Goal: Transaction & Acquisition: Purchase product/service

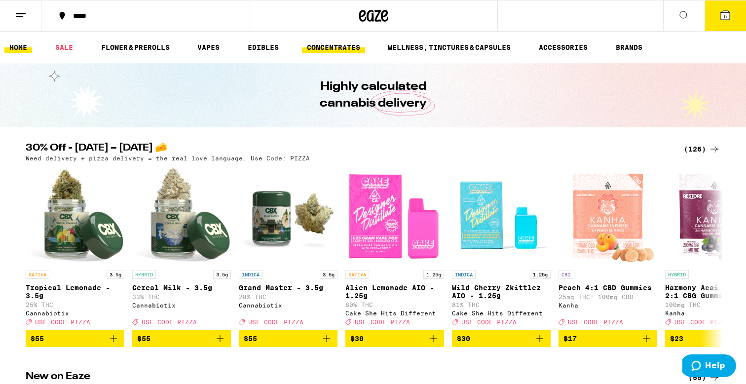
click at [338, 41] on link "CONCENTRATES" at bounding box center [333, 47] width 63 height 12
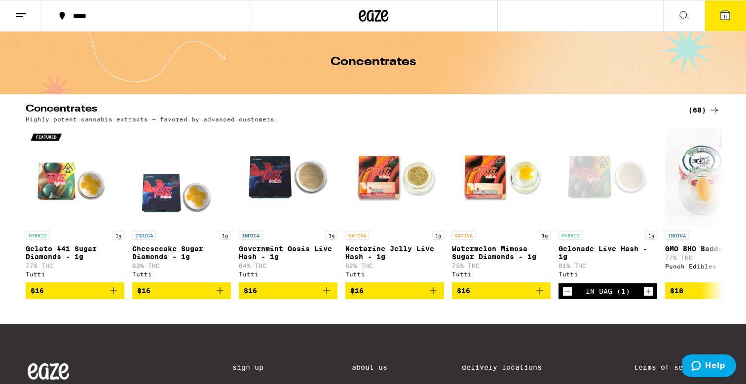
scroll to position [35, 0]
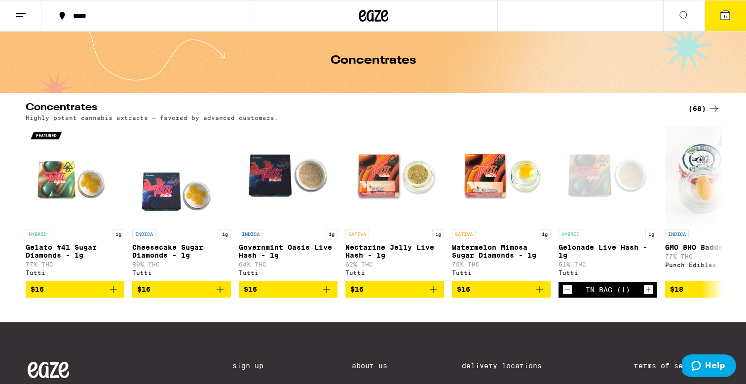
click at [706, 105] on div "(68)" at bounding box center [704, 109] width 32 height 12
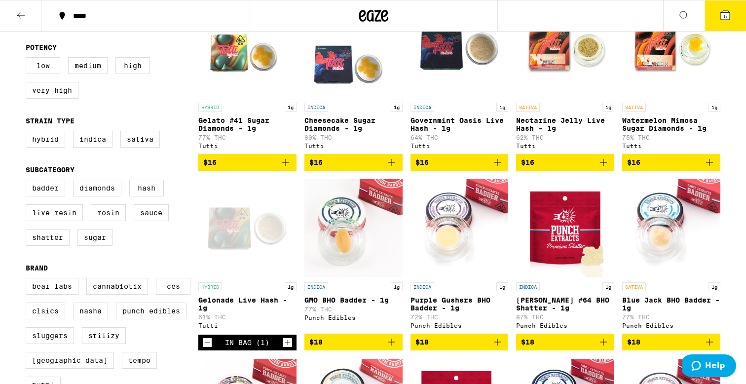
scroll to position [143, 0]
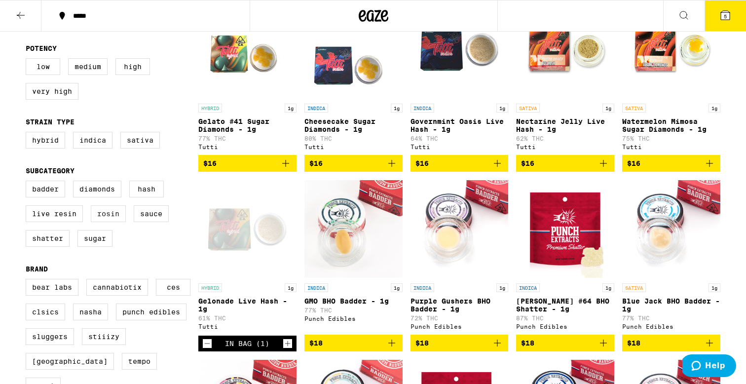
click at [109, 222] on label "Rosin" at bounding box center [108, 213] width 35 height 17
click at [28, 183] on input "Rosin" at bounding box center [28, 182] width 0 height 0
checkbox input "true"
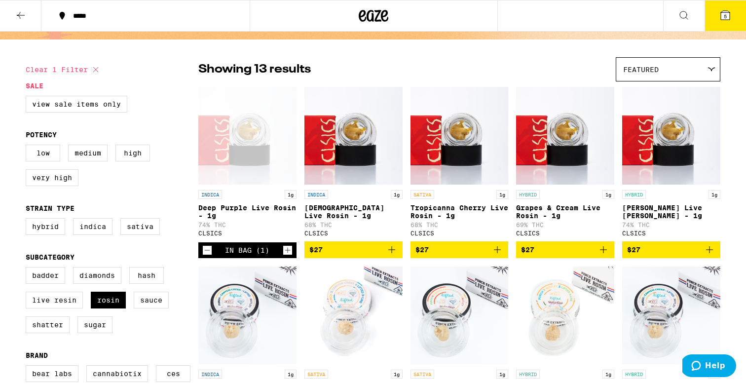
scroll to position [127, 0]
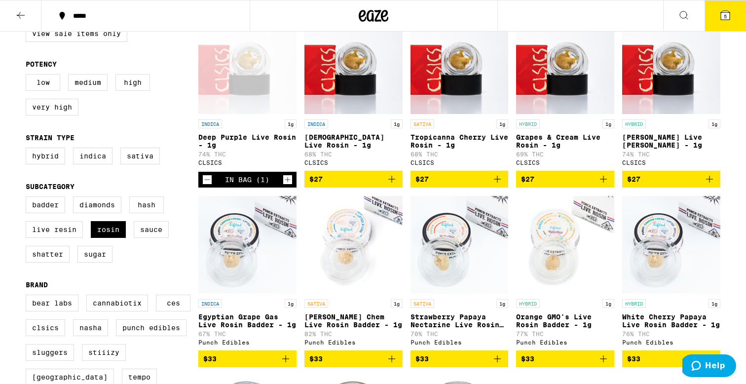
click at [710, 185] on icon "Add to bag" at bounding box center [710, 179] width 12 height 12
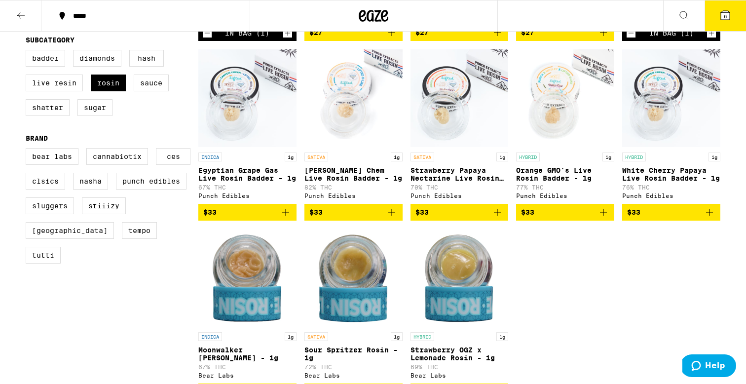
scroll to position [275, 0]
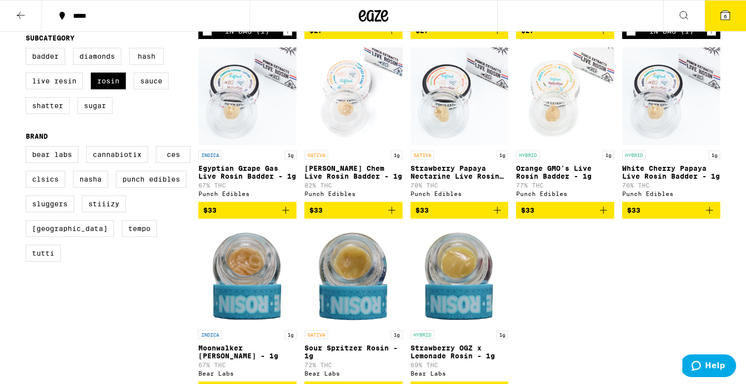
click at [606, 216] on icon "Add to bag" at bounding box center [603, 210] width 12 height 12
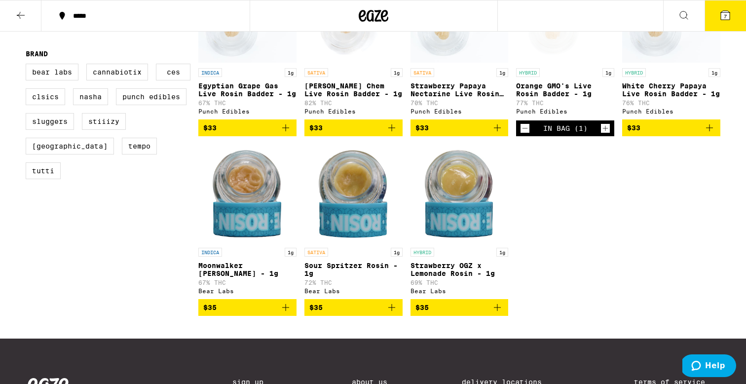
scroll to position [386, 0]
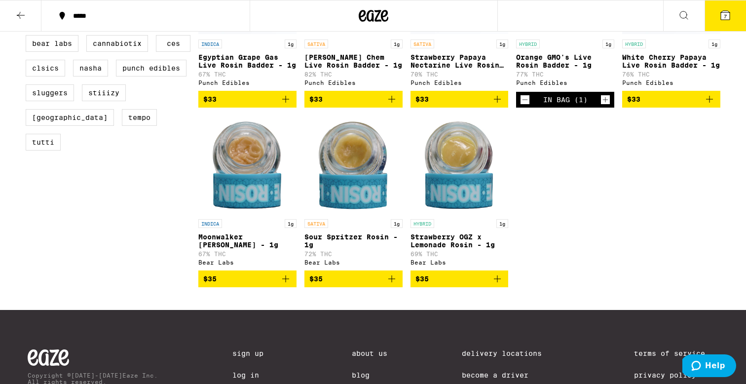
click at [285, 285] on icon "Add to bag" at bounding box center [286, 279] width 12 height 12
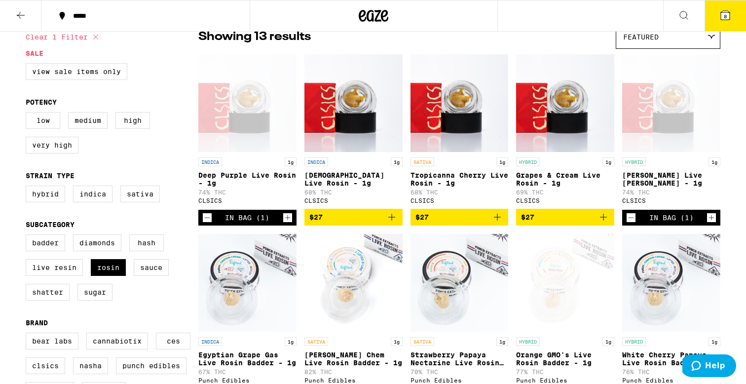
scroll to position [0, 0]
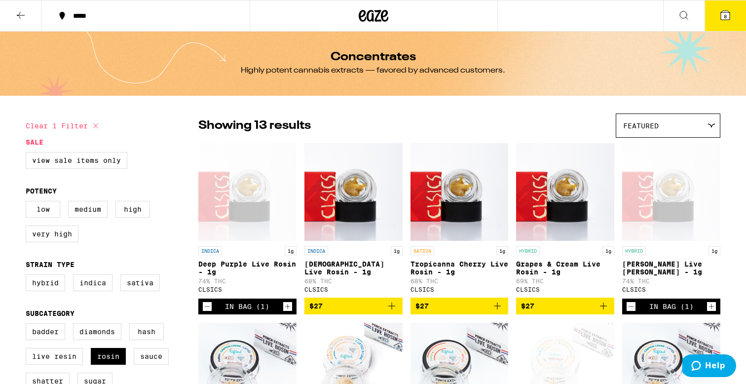
click at [730, 12] on icon at bounding box center [725, 15] width 12 height 12
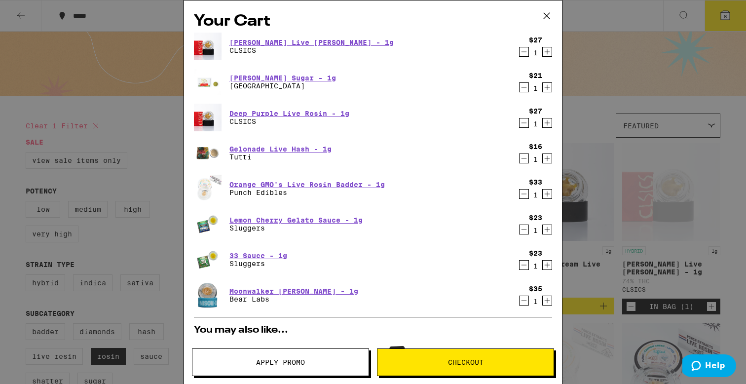
click at [523, 158] on icon "Decrement" at bounding box center [524, 158] width 9 height 12
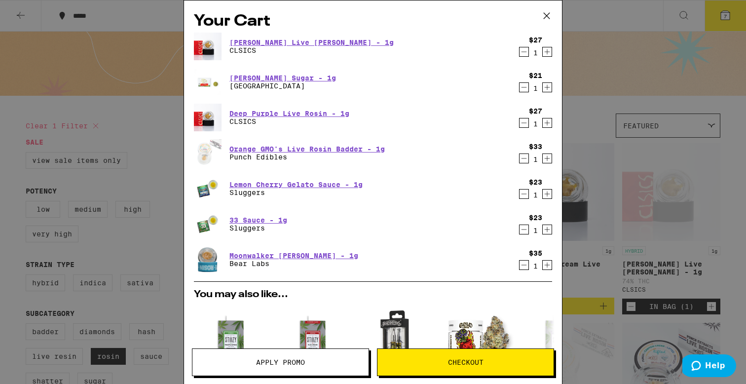
click at [526, 194] on icon "Decrement" at bounding box center [524, 194] width 9 height 12
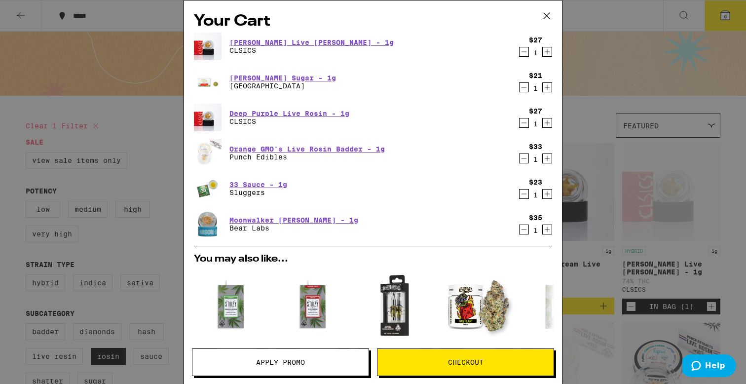
click at [524, 193] on icon "Decrement" at bounding box center [524, 194] width 9 height 12
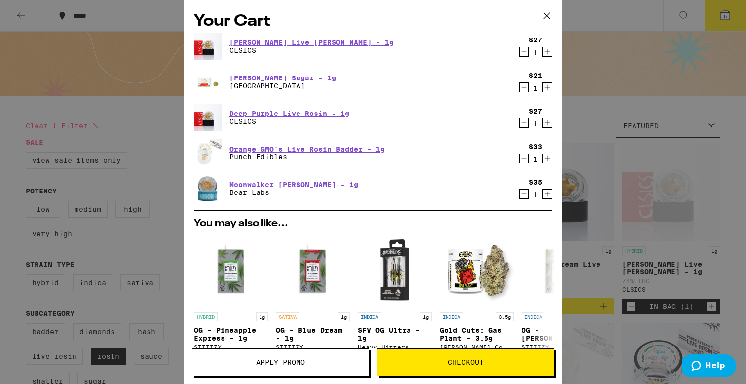
click at [608, 116] on div "Your Cart Kimbo Slice Live Rosin - 1g CLSICS $27 1 Oreo Biscotti Sugar - 1g Sto…" at bounding box center [373, 192] width 746 height 384
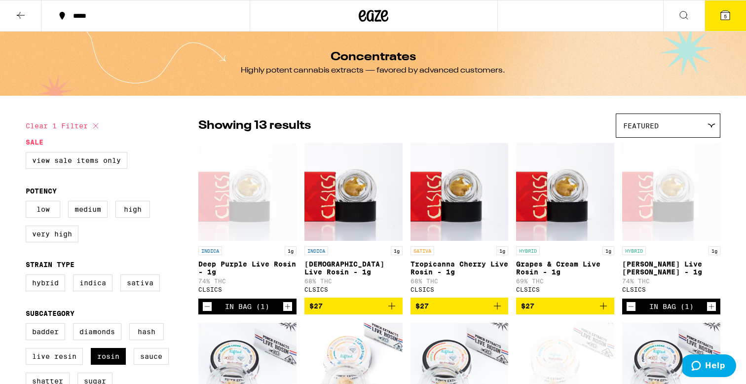
click at [378, 18] on icon at bounding box center [374, 16] width 30 height 18
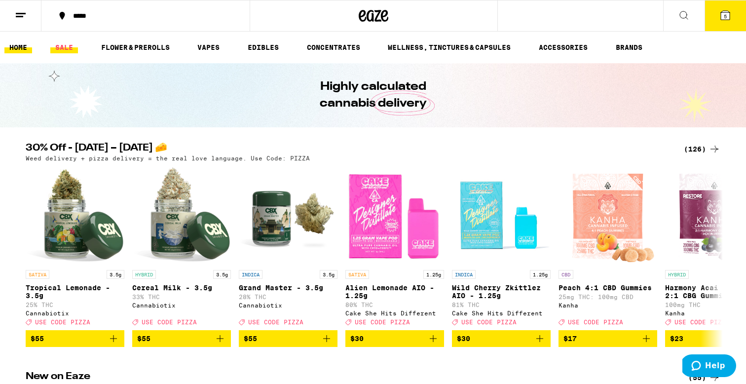
click at [67, 53] on link "SALE" at bounding box center [64, 47] width 28 height 12
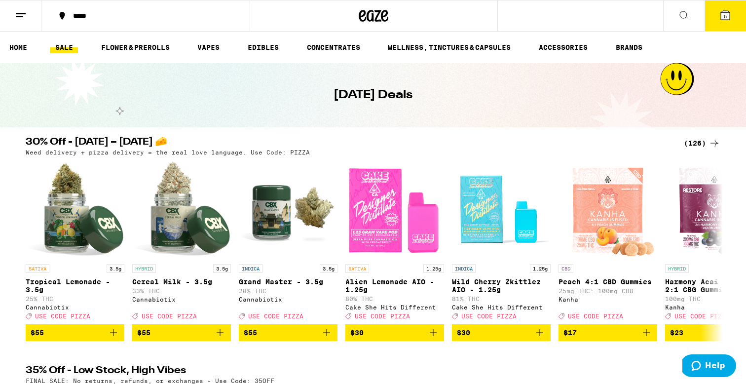
click at [698, 145] on div "(126)" at bounding box center [702, 143] width 37 height 12
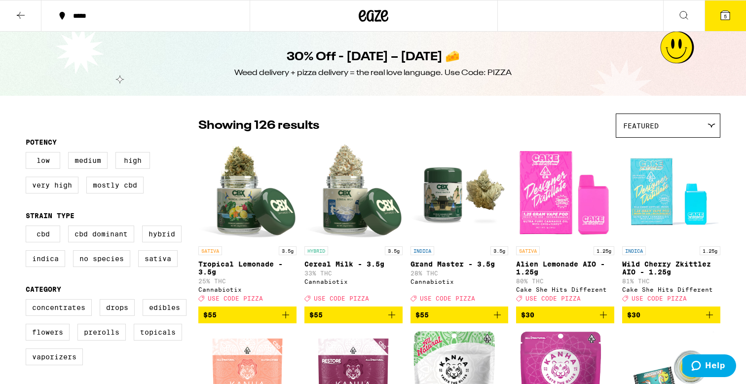
scroll to position [53, 0]
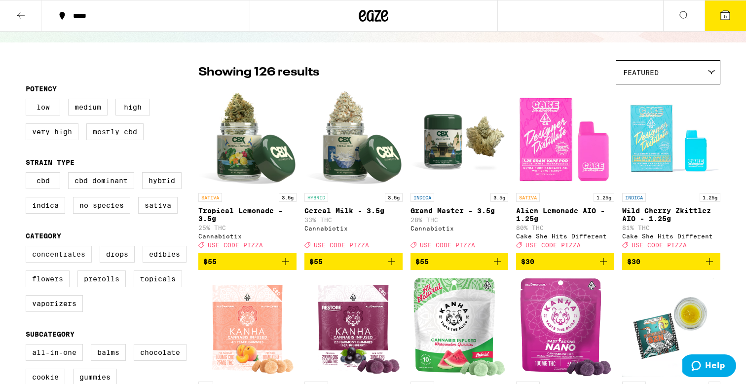
click at [69, 262] on label "Concentrates" at bounding box center [59, 254] width 66 height 17
click at [28, 248] on input "Concentrates" at bounding box center [28, 247] width 0 height 0
checkbox input "true"
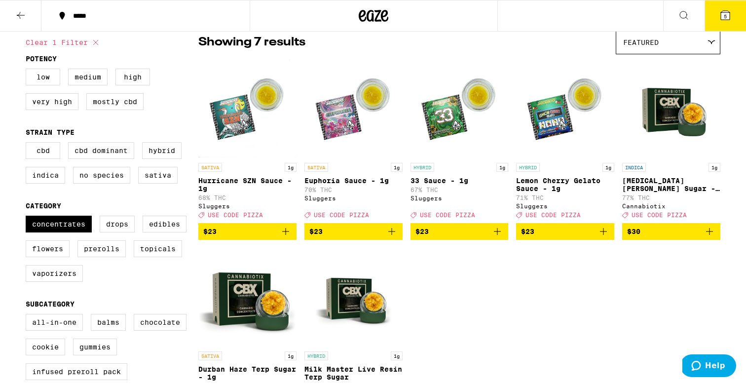
scroll to position [94, 0]
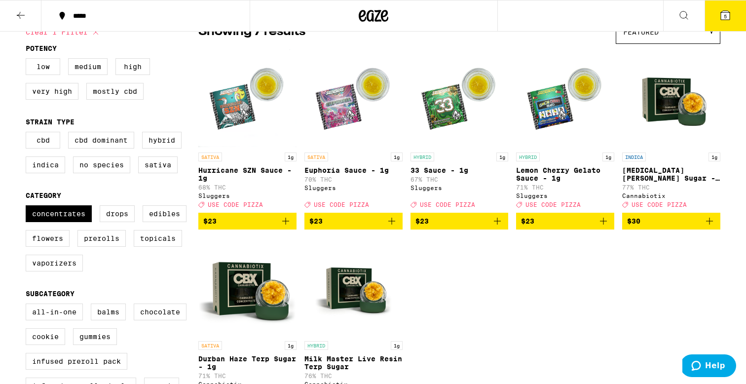
click at [711, 224] on icon "Add to bag" at bounding box center [709, 221] width 7 height 7
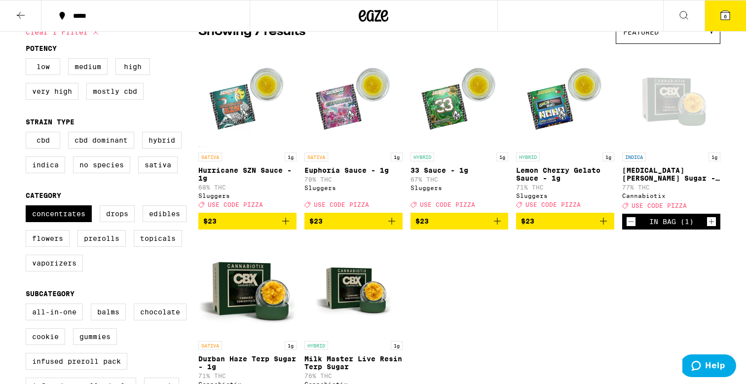
click at [725, 17] on span "6" at bounding box center [725, 16] width 3 height 6
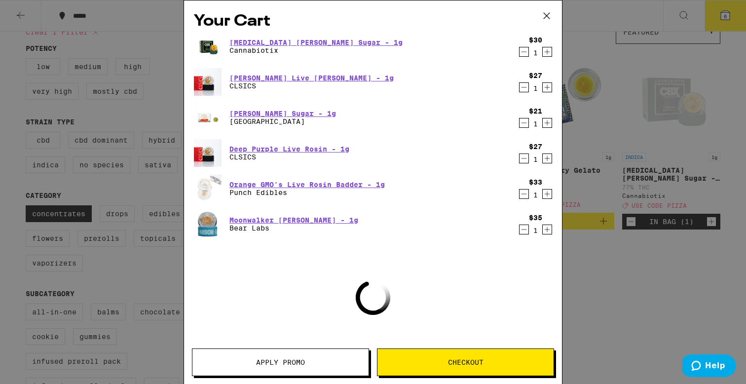
click at [309, 364] on span "Apply Promo" at bounding box center [280, 362] width 176 height 7
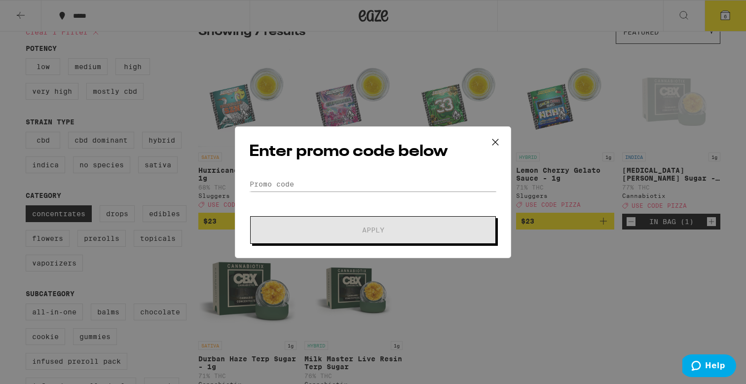
click at [324, 191] on form "Promo Code Apply" at bounding box center [373, 210] width 248 height 67
click at [323, 182] on input "Promo Code" at bounding box center [373, 184] width 248 height 15
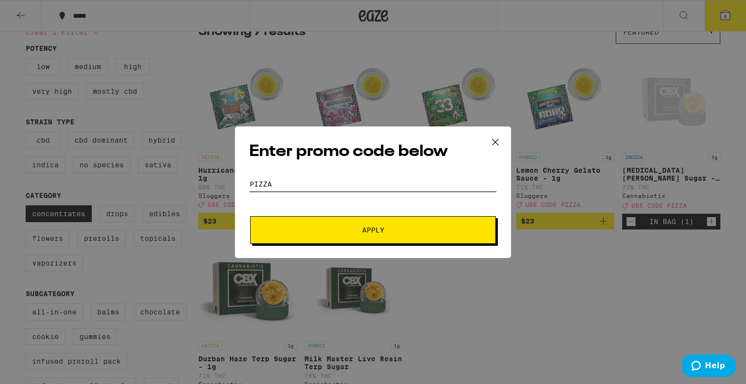
type input "pizza"
click at [332, 223] on button "Apply" at bounding box center [373, 230] width 246 height 28
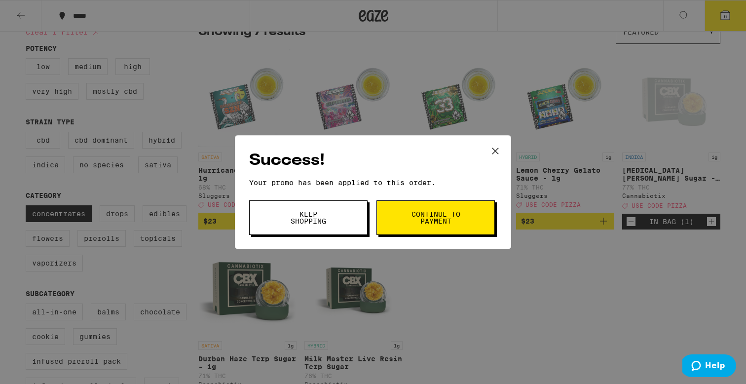
click at [421, 214] on span "Continue to payment" at bounding box center [435, 218] width 50 height 14
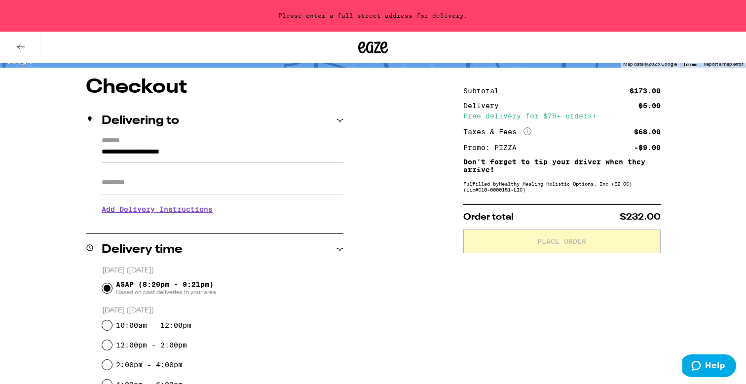
scroll to position [82, 0]
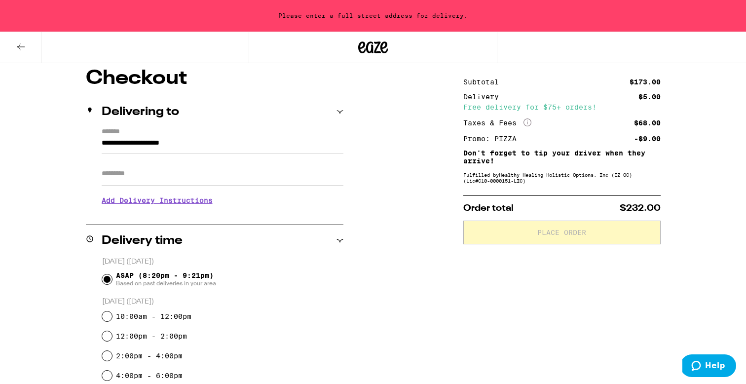
click at [378, 37] on div at bounding box center [373, 48] width 249 height 32
click at [372, 46] on icon at bounding box center [373, 47] width 15 height 12
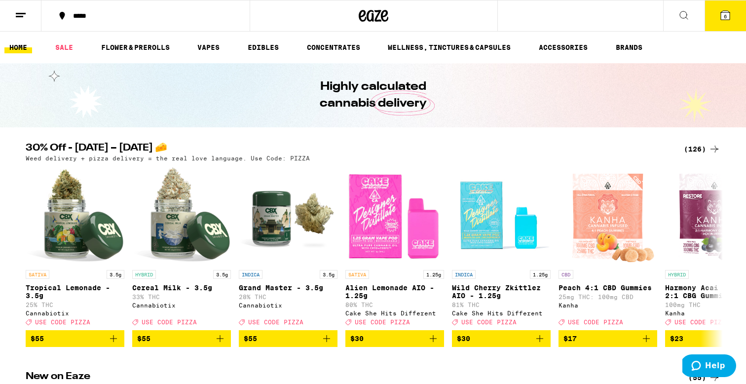
click at [735, 22] on button "6" at bounding box center [725, 15] width 41 height 31
click at [730, 17] on icon at bounding box center [725, 15] width 9 height 9
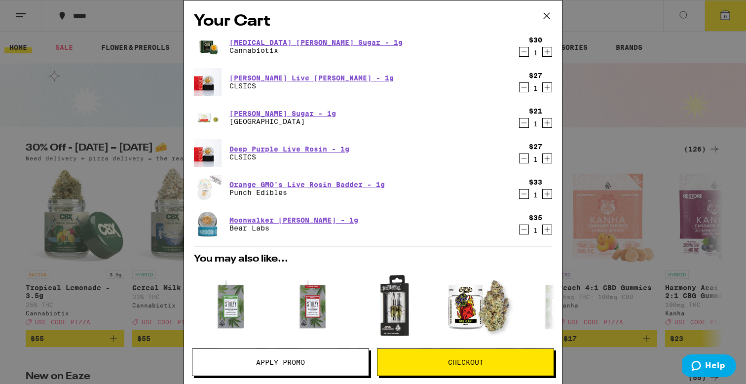
click at [521, 196] on icon "Decrement" at bounding box center [524, 194] width 9 height 12
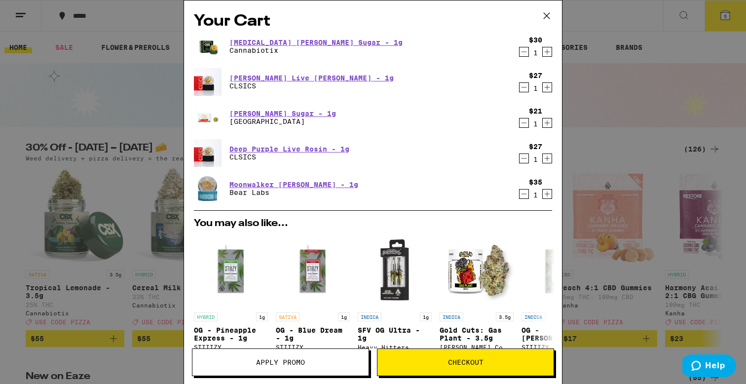
click at [522, 196] on icon "Decrement" at bounding box center [524, 194] width 9 height 12
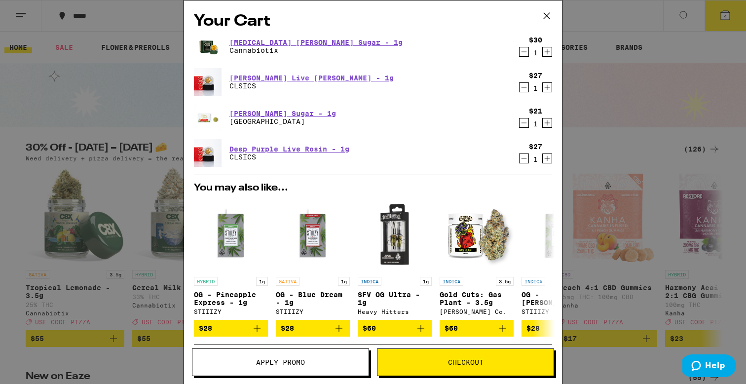
click at [475, 363] on span "Checkout" at bounding box center [466, 362] width 36 height 7
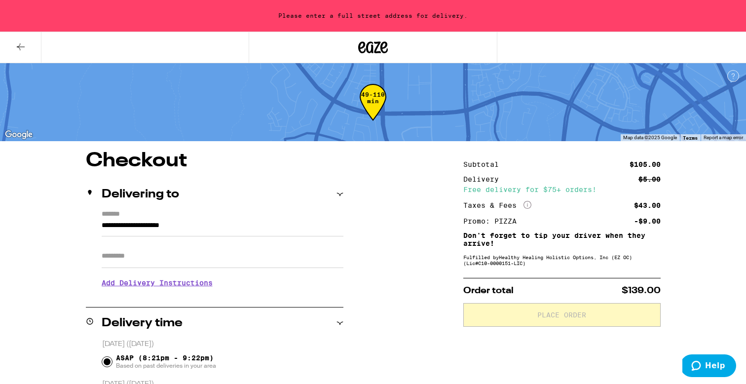
click at [382, 39] on icon at bounding box center [373, 47] width 30 height 18
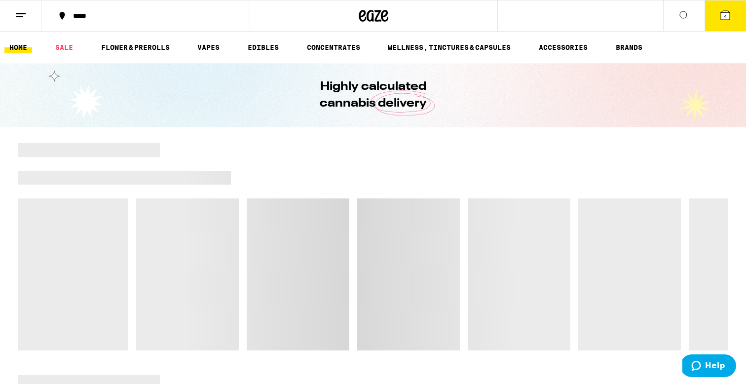
click at [723, 13] on icon at bounding box center [725, 15] width 9 height 9
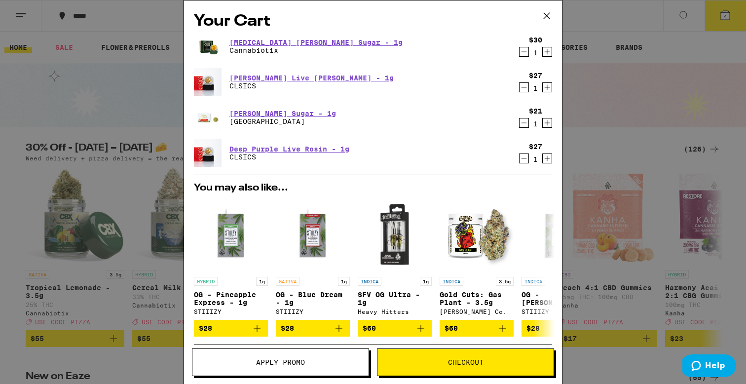
click at [522, 52] on icon "Decrement" at bounding box center [524, 52] width 9 height 12
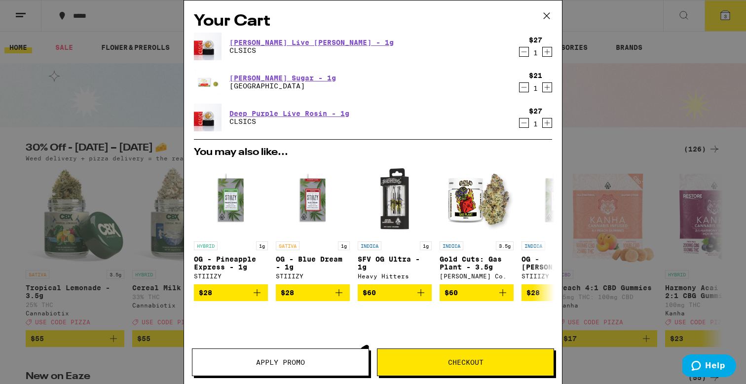
click at [475, 353] on button "Checkout" at bounding box center [465, 362] width 177 height 28
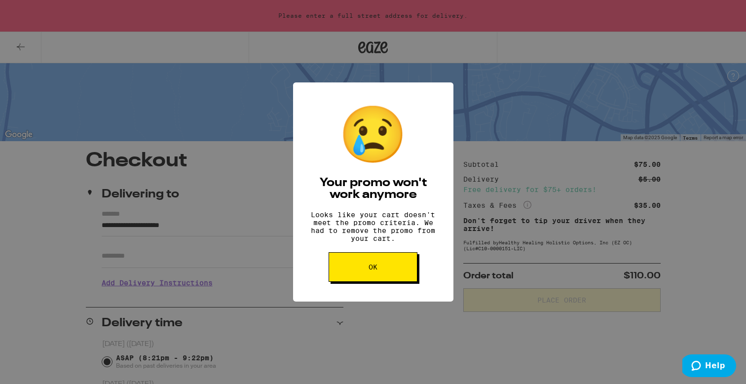
click at [401, 266] on button "OK" at bounding box center [373, 267] width 89 height 30
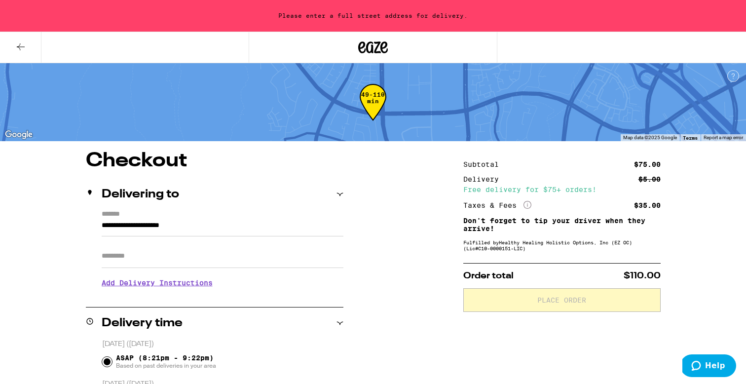
click at [374, 45] on icon at bounding box center [373, 47] width 30 height 18
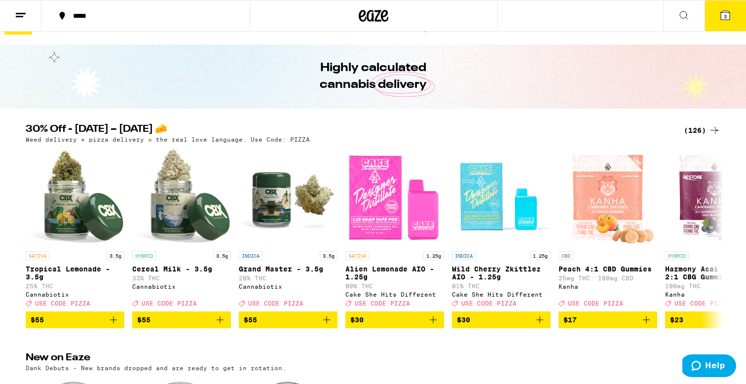
click at [706, 130] on div "(126)" at bounding box center [702, 130] width 37 height 12
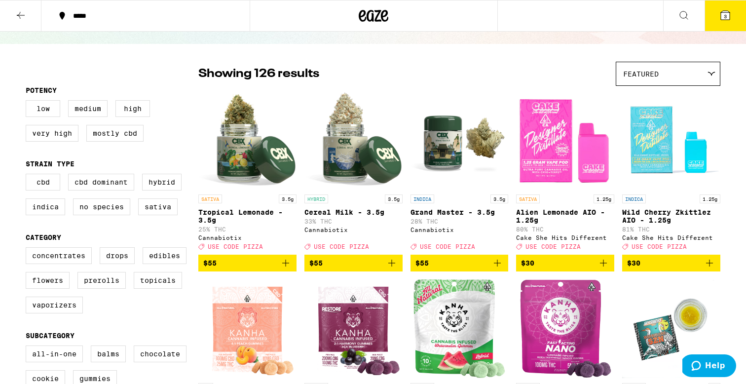
scroll to position [84, 0]
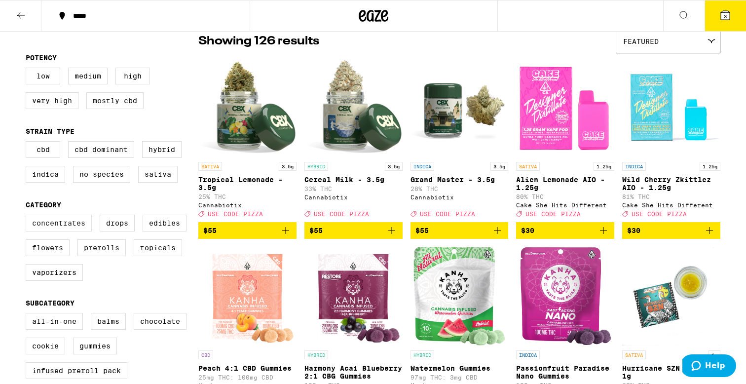
click at [69, 223] on label "Concentrates" at bounding box center [59, 223] width 66 height 17
click at [28, 217] on input "Concentrates" at bounding box center [28, 216] width 0 height 0
checkbox input "true"
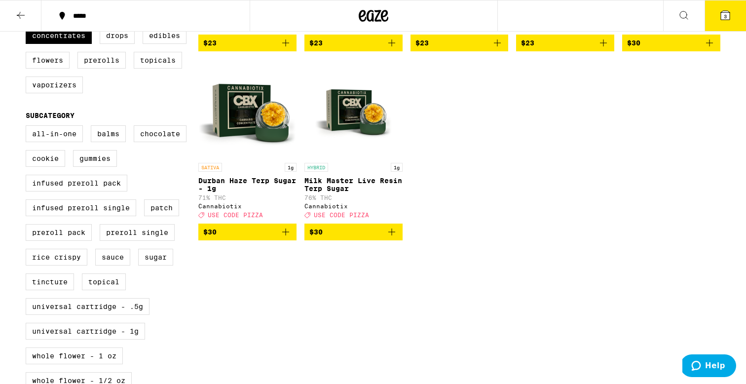
scroll to position [255, 0]
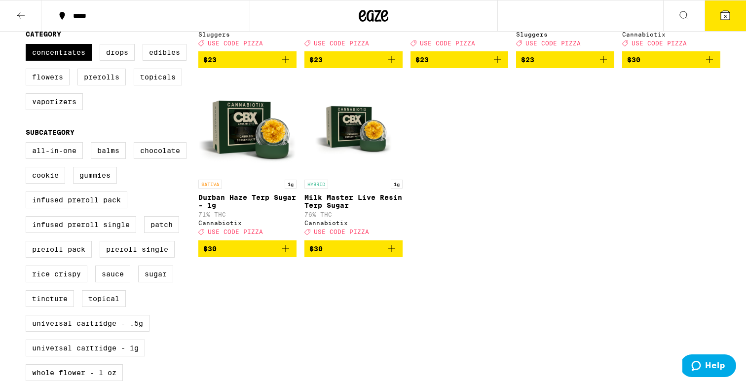
click at [259, 123] on img "Open page for Durban Haze Terp Sugar - 1g from Cannabiotix" at bounding box center [247, 125] width 98 height 99
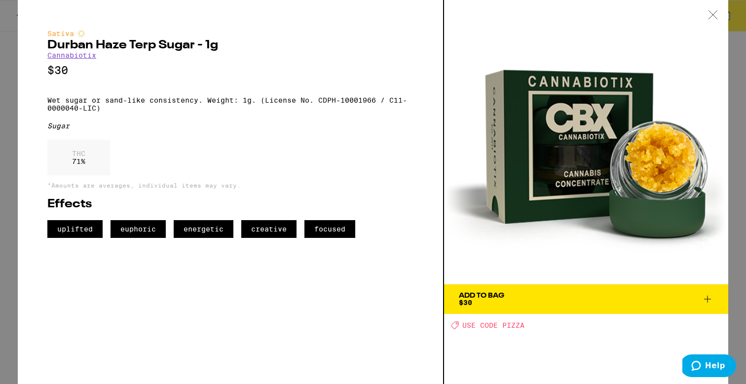
click at [709, 18] on icon at bounding box center [712, 14] width 8 height 8
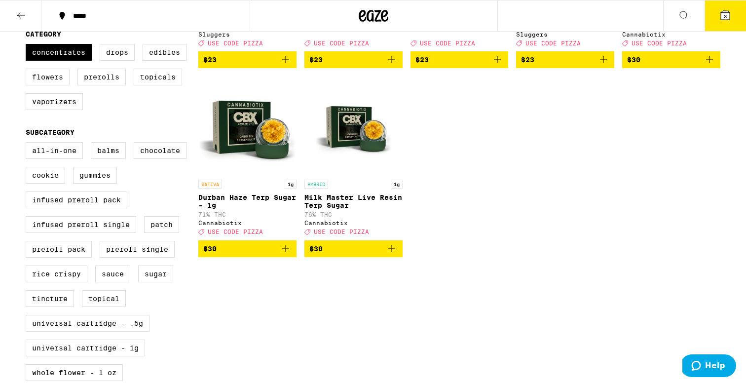
click at [732, 11] on button "3" at bounding box center [725, 15] width 41 height 31
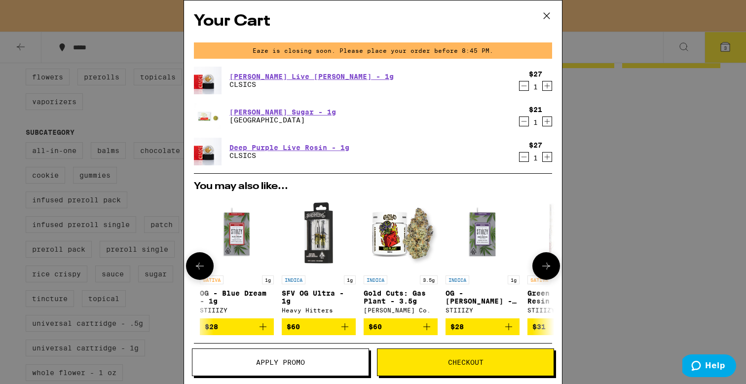
scroll to position [0, 79]
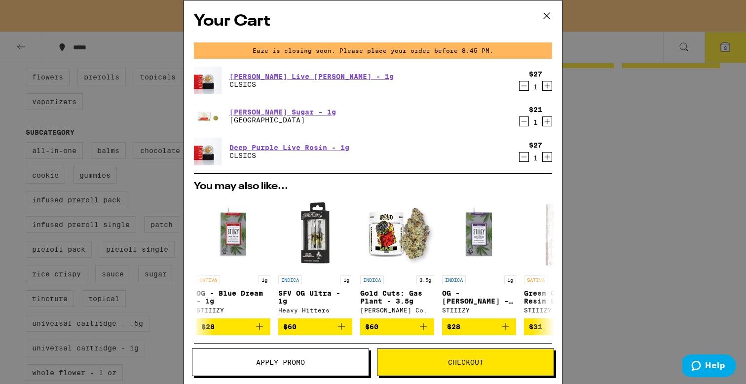
click at [460, 359] on span "Checkout" at bounding box center [466, 362] width 36 height 7
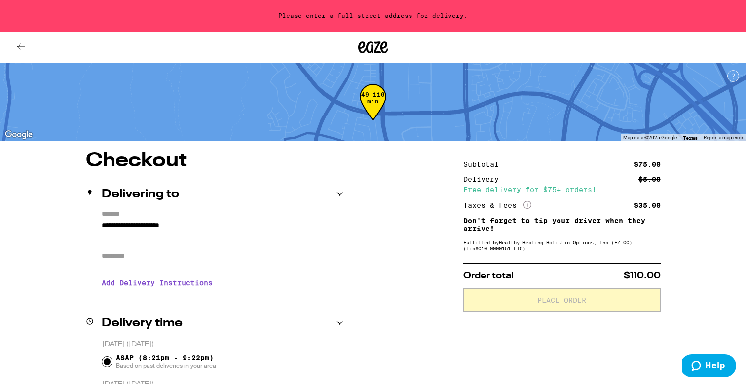
click at [39, 51] on button at bounding box center [20, 47] width 41 height 31
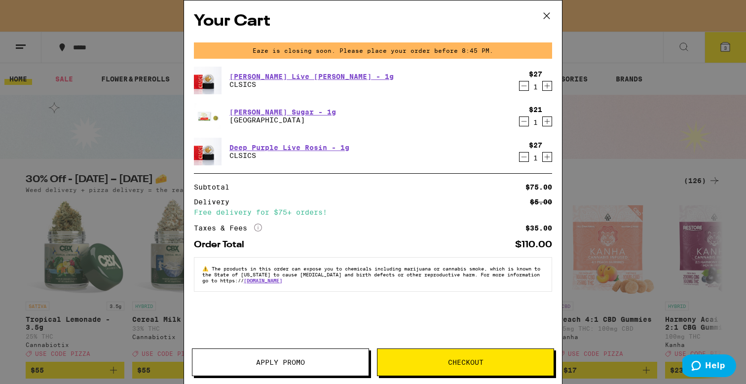
click at [522, 86] on icon "Decrement" at bounding box center [524, 86] width 9 height 12
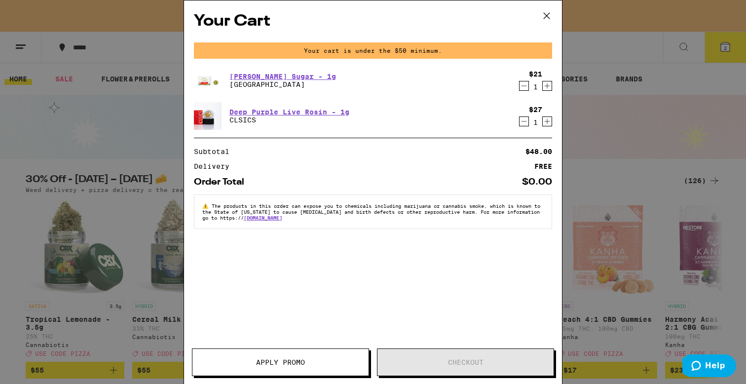
click at [545, 17] on icon at bounding box center [547, 16] width 6 height 6
